Goal: Navigation & Orientation: Find specific page/section

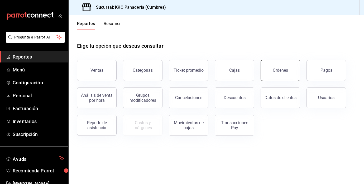
click at [287, 74] on button "Órdenes" at bounding box center [281, 70] width 40 height 21
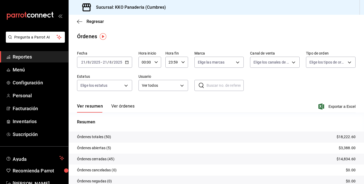
click at [22, 56] on span "Reportes" at bounding box center [38, 56] width 51 height 7
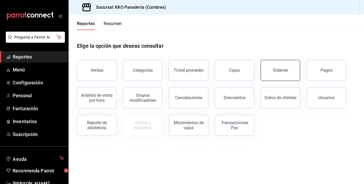
click at [270, 78] on button "Órdenes" at bounding box center [281, 70] width 40 height 21
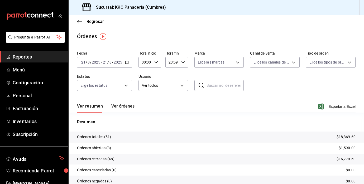
click at [121, 110] on button "Ver órdenes" at bounding box center [122, 108] width 23 height 9
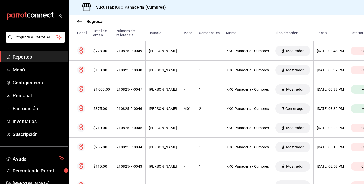
scroll to position [175, 0]
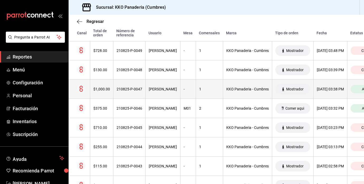
click at [97, 80] on th "$1,000.00" at bounding box center [101, 89] width 23 height 19
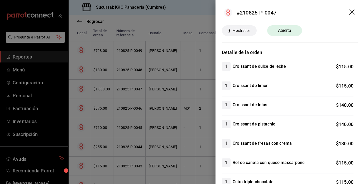
click at [142, 119] on div at bounding box center [182, 92] width 364 height 184
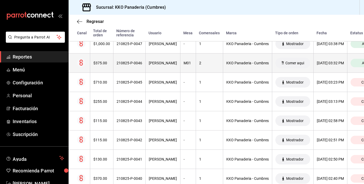
scroll to position [220, 0]
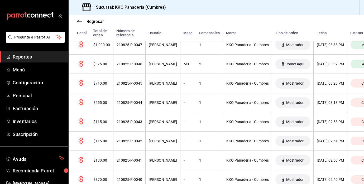
click at [19, 55] on span "Reportes" at bounding box center [38, 56] width 51 height 7
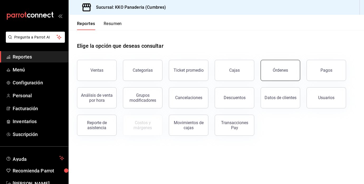
click at [289, 63] on button "Órdenes" at bounding box center [281, 70] width 40 height 21
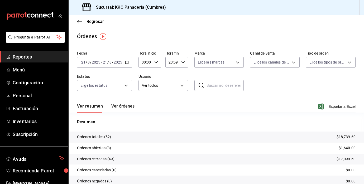
click at [17, 57] on span "Reportes" at bounding box center [38, 56] width 51 height 7
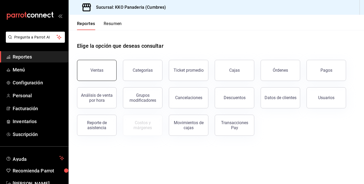
click at [99, 65] on button "Ventas" at bounding box center [97, 70] width 40 height 21
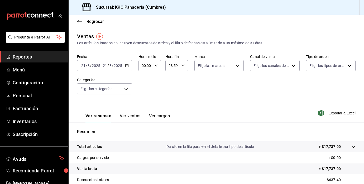
click at [27, 53] on span "Reportes" at bounding box center [38, 56] width 51 height 7
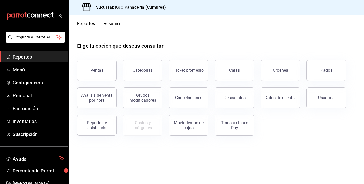
click at [111, 26] on button "Resumen" at bounding box center [113, 25] width 18 height 9
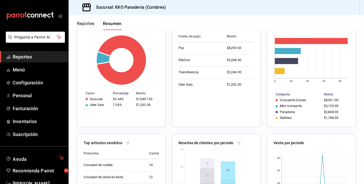
scroll to position [3, 0]
click at [26, 57] on span "Reportes" at bounding box center [38, 56] width 51 height 7
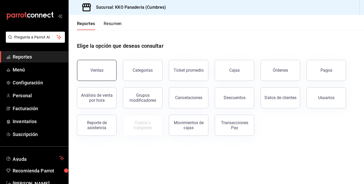
click at [96, 67] on button "Ventas" at bounding box center [97, 70] width 40 height 21
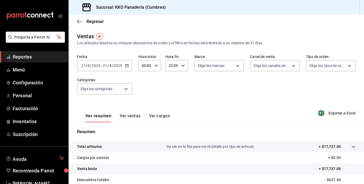
click at [23, 55] on span "Reportes" at bounding box center [38, 56] width 51 height 7
